Goal: Book appointment/travel/reservation

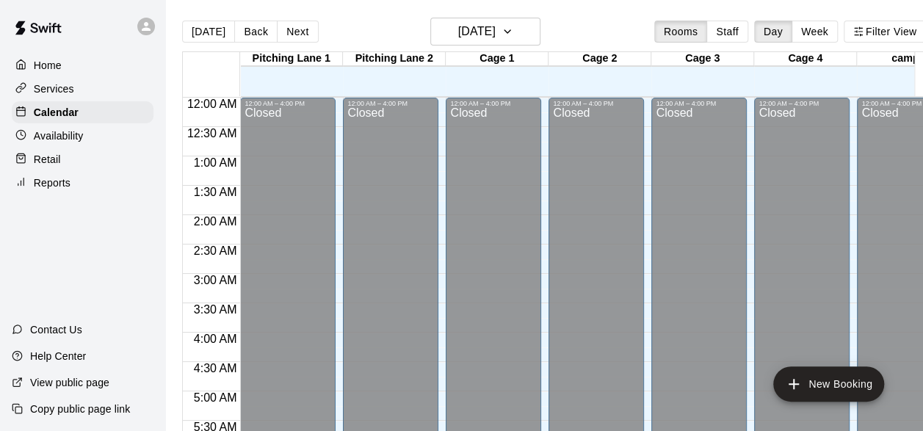
scroll to position [933, 0]
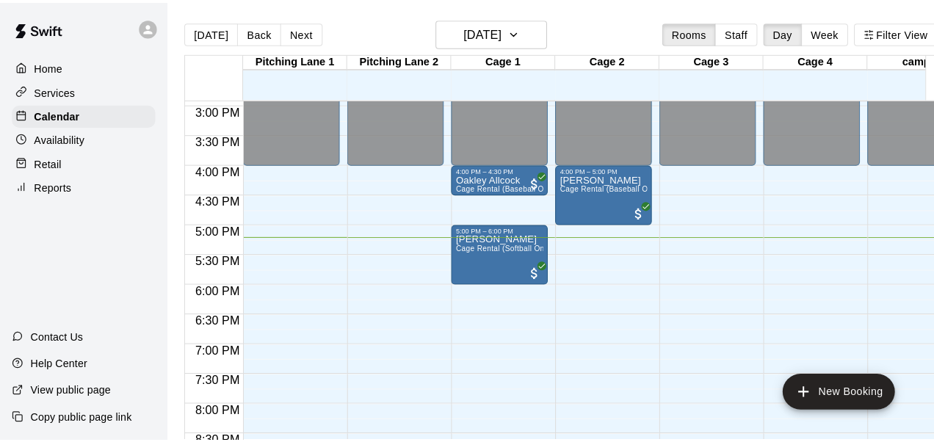
scroll to position [861, 0]
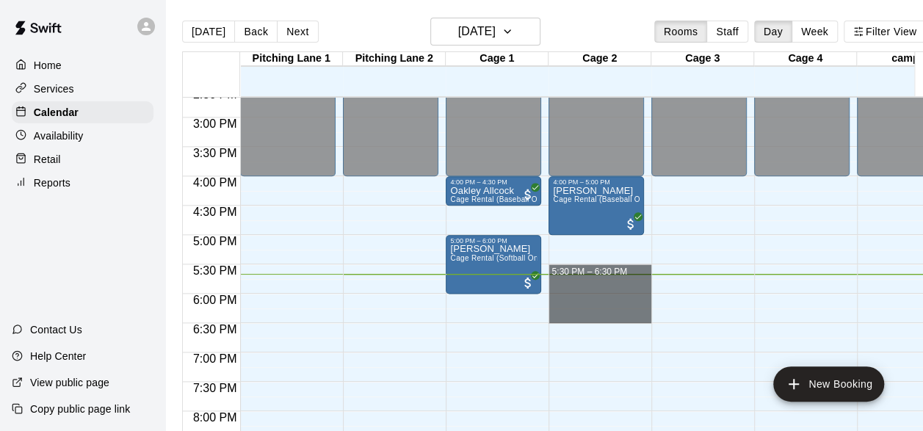
drag, startPoint x: 548, startPoint y: 266, endPoint x: 562, endPoint y: 320, distance: 56.3
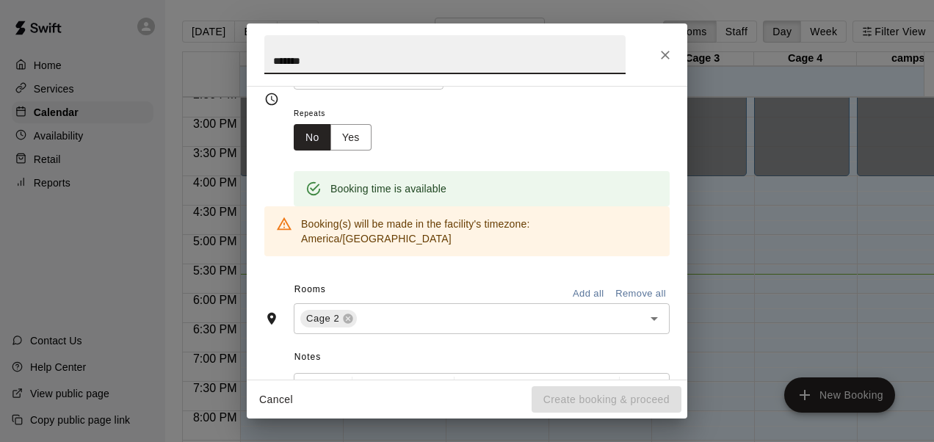
scroll to position [0, 0]
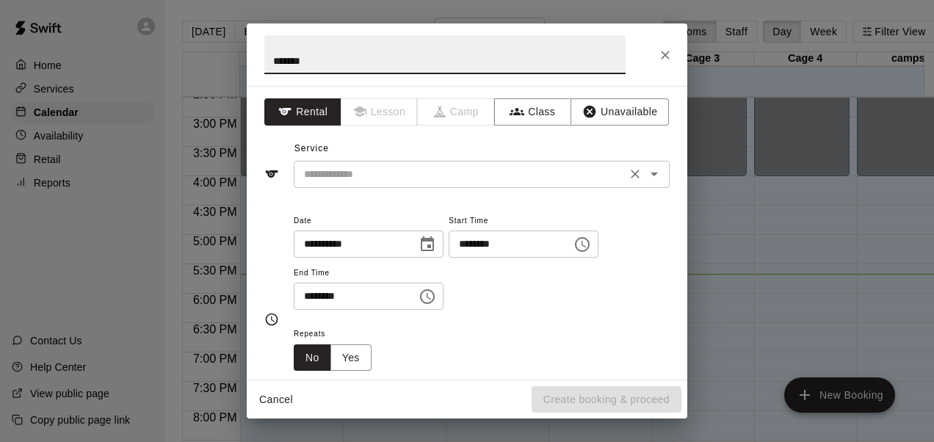
click at [362, 185] on div "​" at bounding box center [482, 174] width 376 height 27
type input "*******"
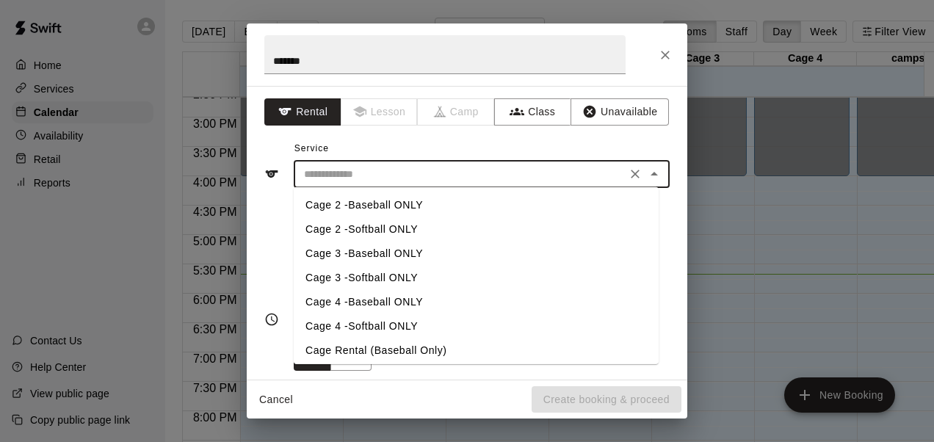
click at [367, 208] on li "Cage 2 -Baseball ONLY" at bounding box center [476, 205] width 365 height 24
type input "**********"
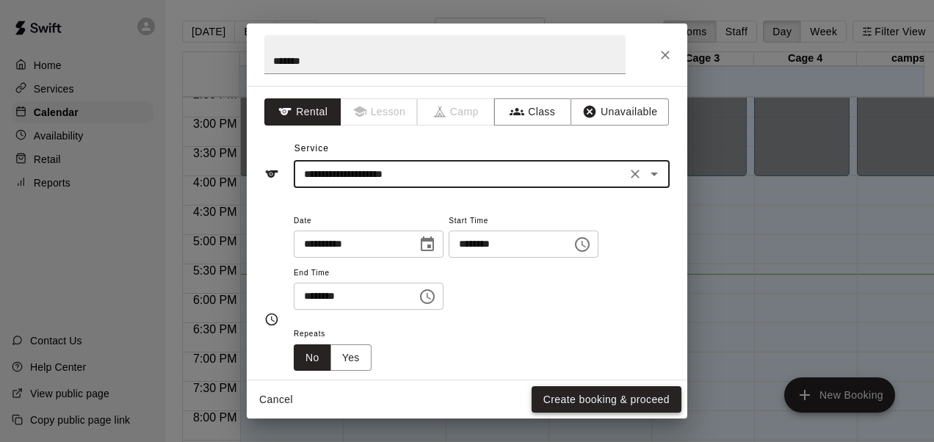
click at [587, 399] on button "Create booking & proceed" at bounding box center [606, 399] width 150 height 27
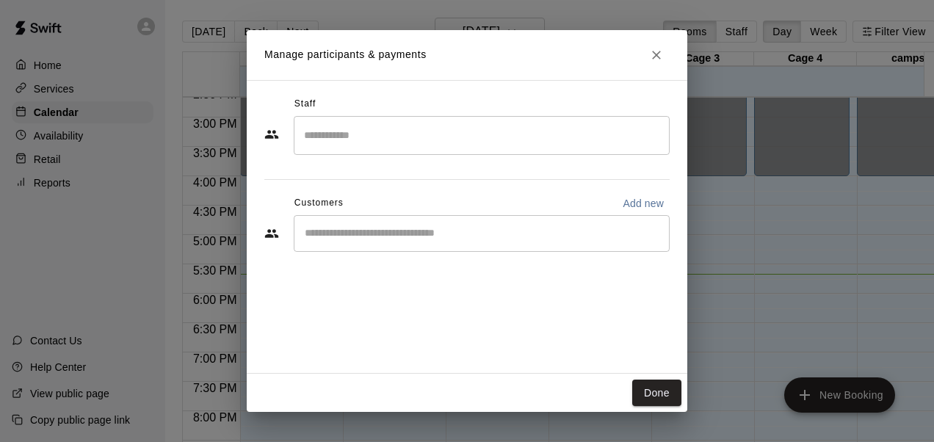
click at [371, 134] on input "Search staff" at bounding box center [481, 136] width 363 height 26
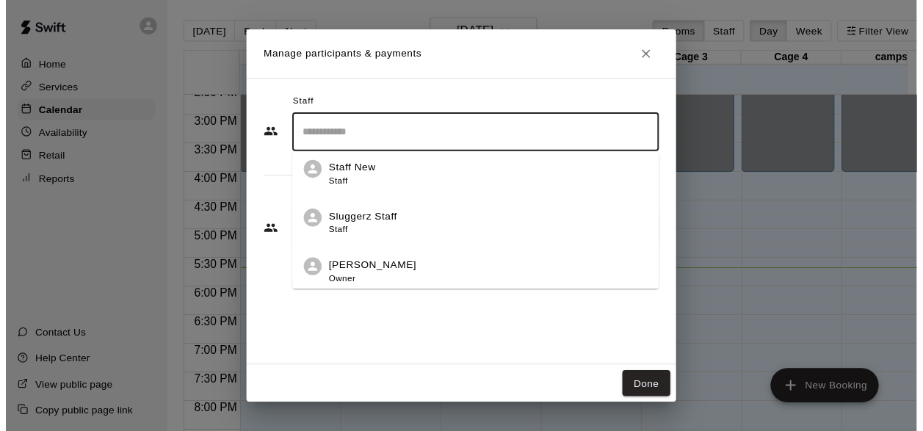
scroll to position [8, 0]
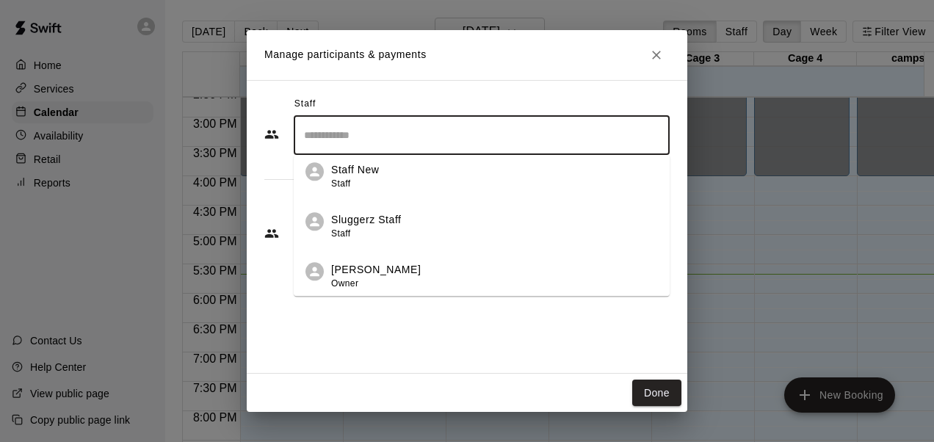
click at [415, 214] on div "Sluggerz Staff Staff" at bounding box center [494, 226] width 327 height 29
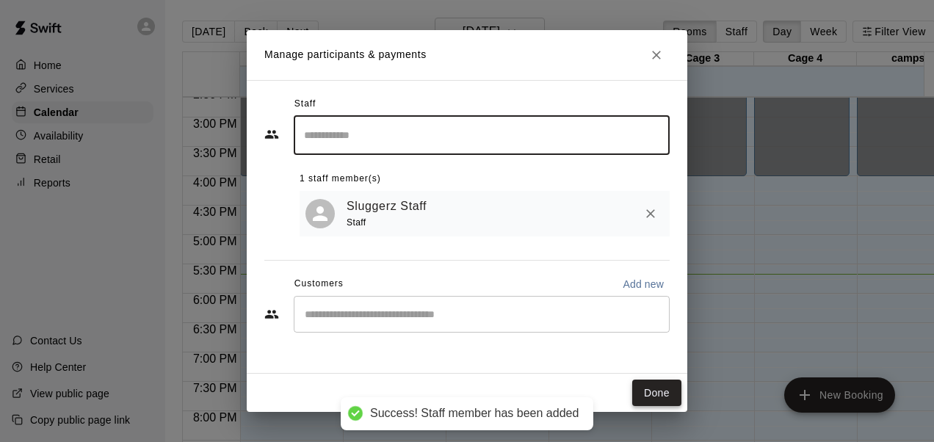
click at [634, 396] on button "Done" at bounding box center [656, 393] width 49 height 27
